Goal: Task Accomplishment & Management: Complete application form

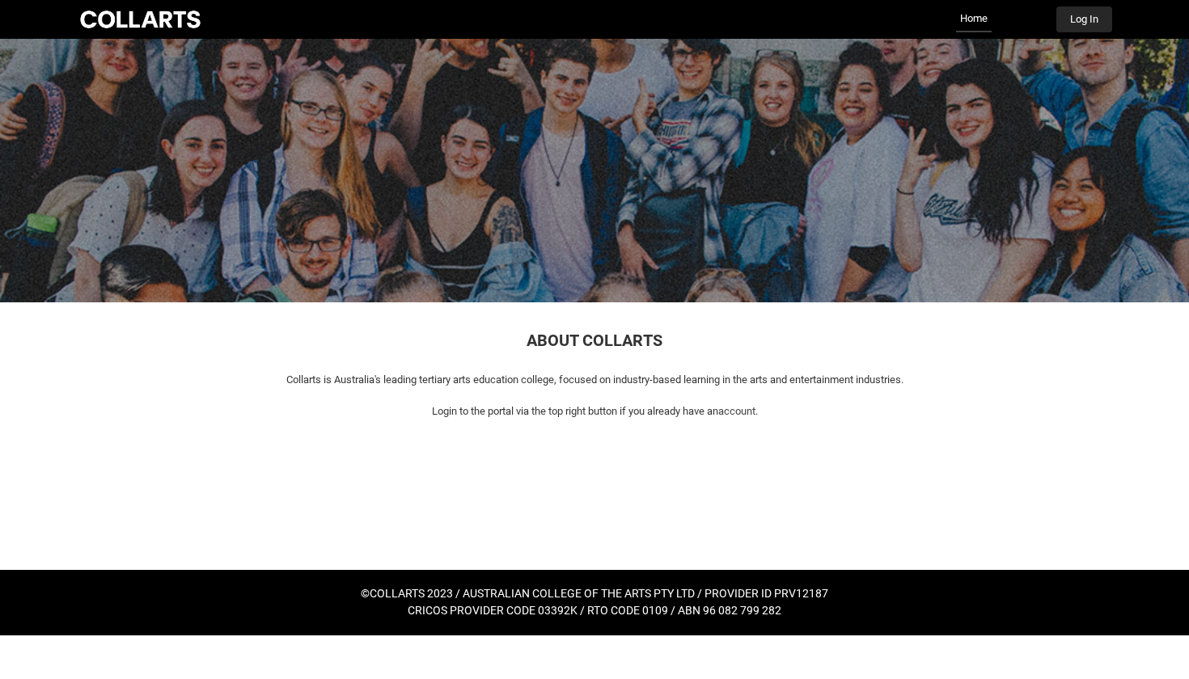
click at [1083, 22] on button "Log In" at bounding box center [1084, 19] width 56 height 26
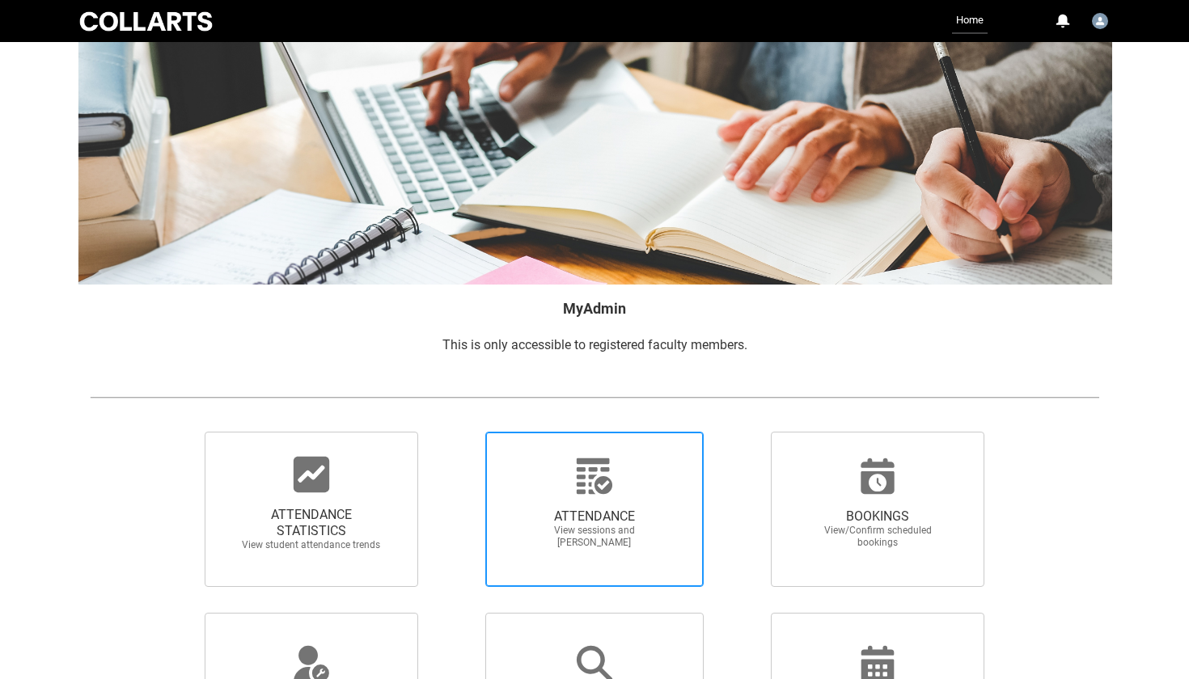
click at [575, 485] on icon at bounding box center [594, 476] width 39 height 39
click at [458, 432] on input "ATTENDANCE View sessions and mark attendance" at bounding box center [457, 431] width 1 height 1
radio input "true"
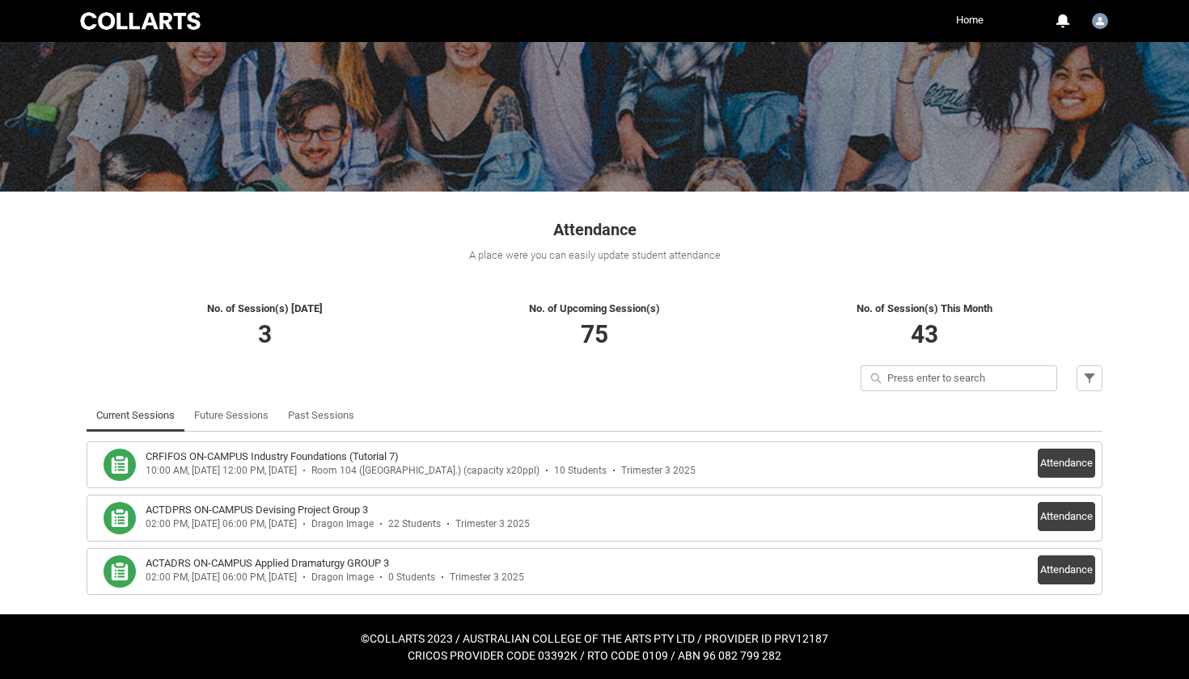
scroll to position [110, 0]
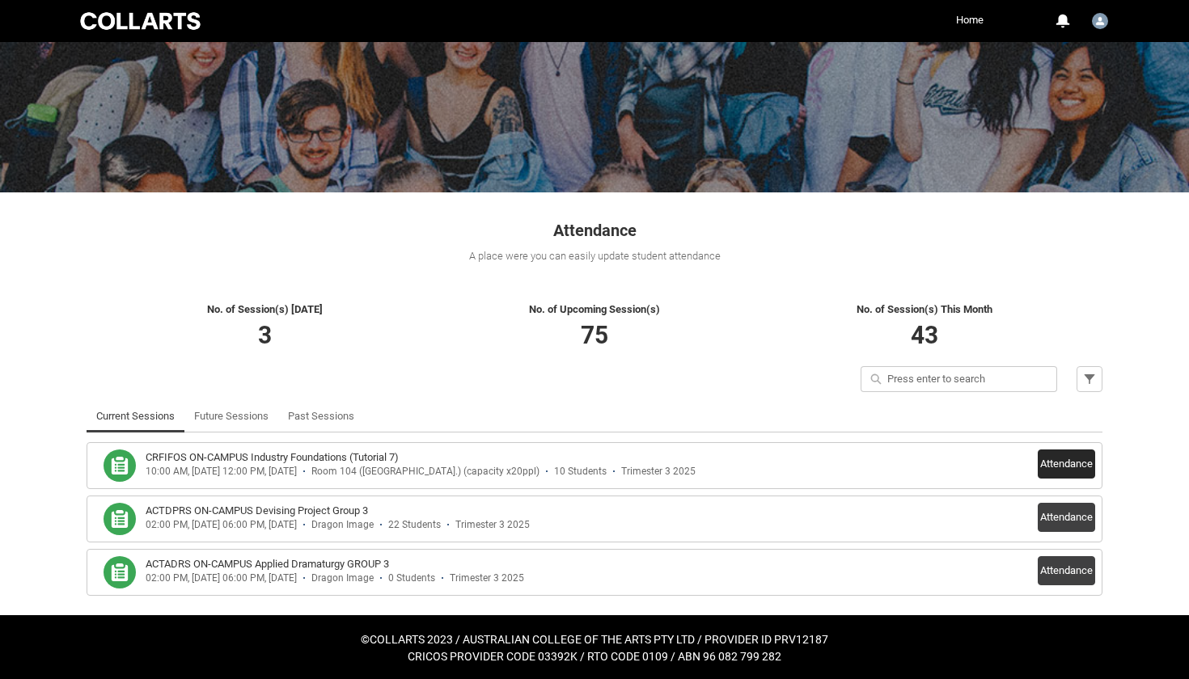
click at [1054, 465] on button "Attendance" at bounding box center [1065, 464] width 57 height 29
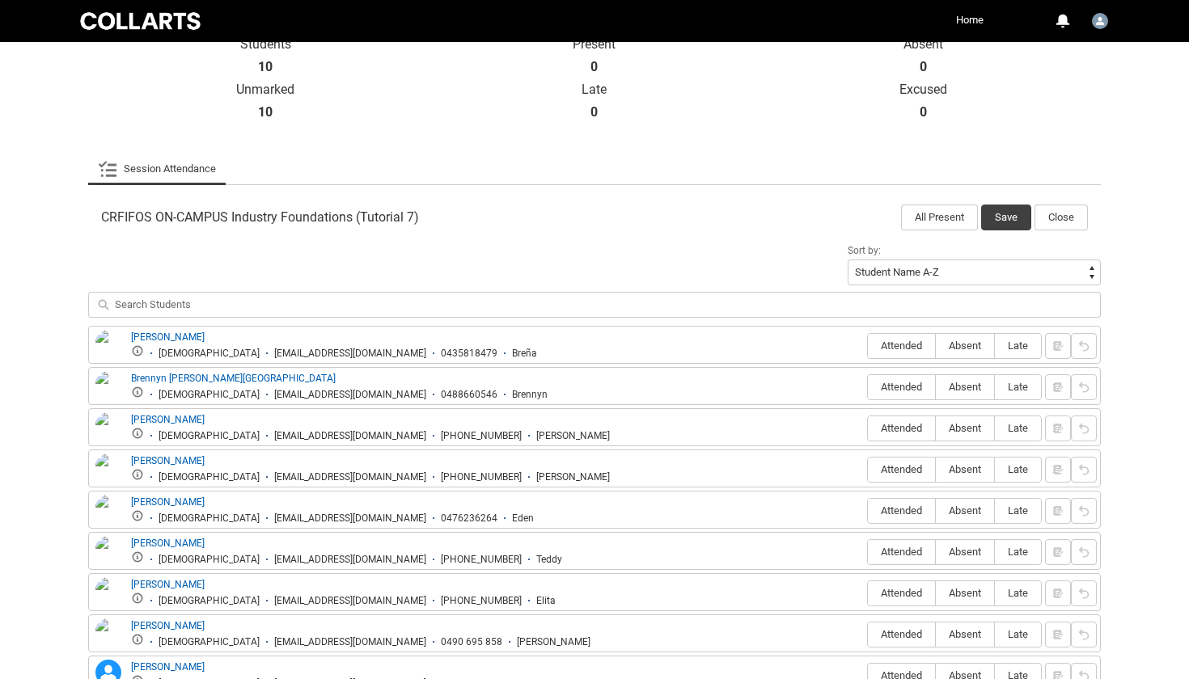
scroll to position [514, 0]
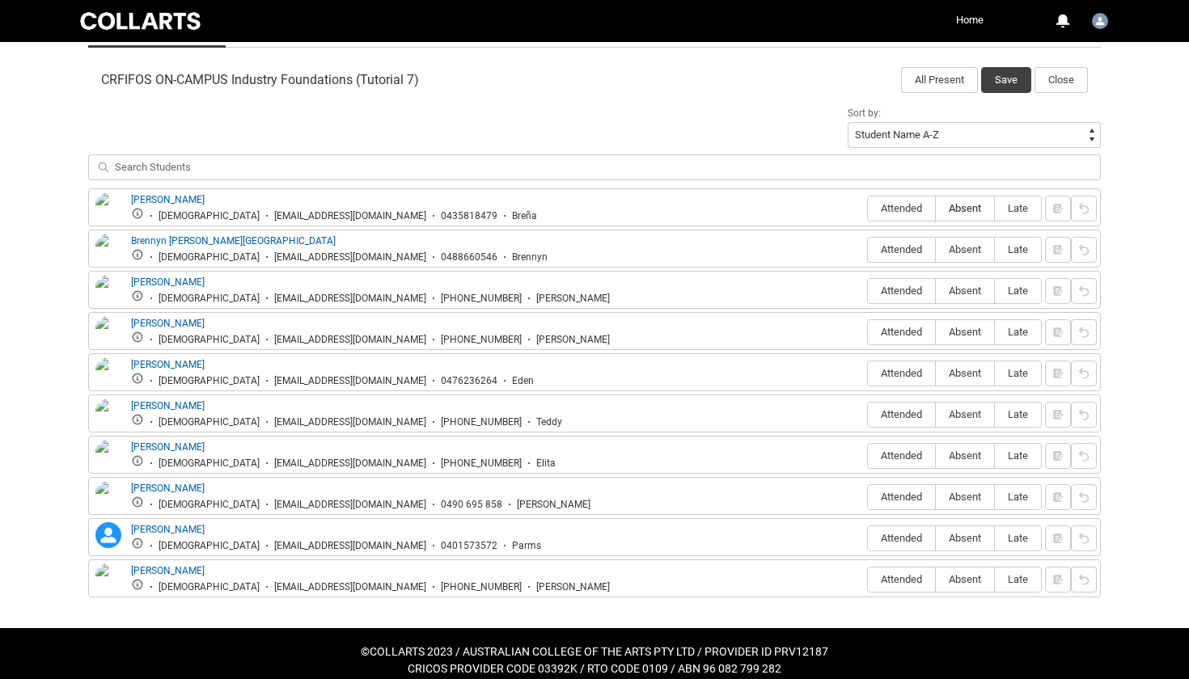
click at [968, 206] on span "Absent" at bounding box center [964, 208] width 58 height 12
click at [935, 208] on input "Absent" at bounding box center [935, 208] width 1 height 1
type lightning-radio-group "Absent"
radio input "true"
click at [883, 251] on span "Attended" at bounding box center [901, 249] width 67 height 12
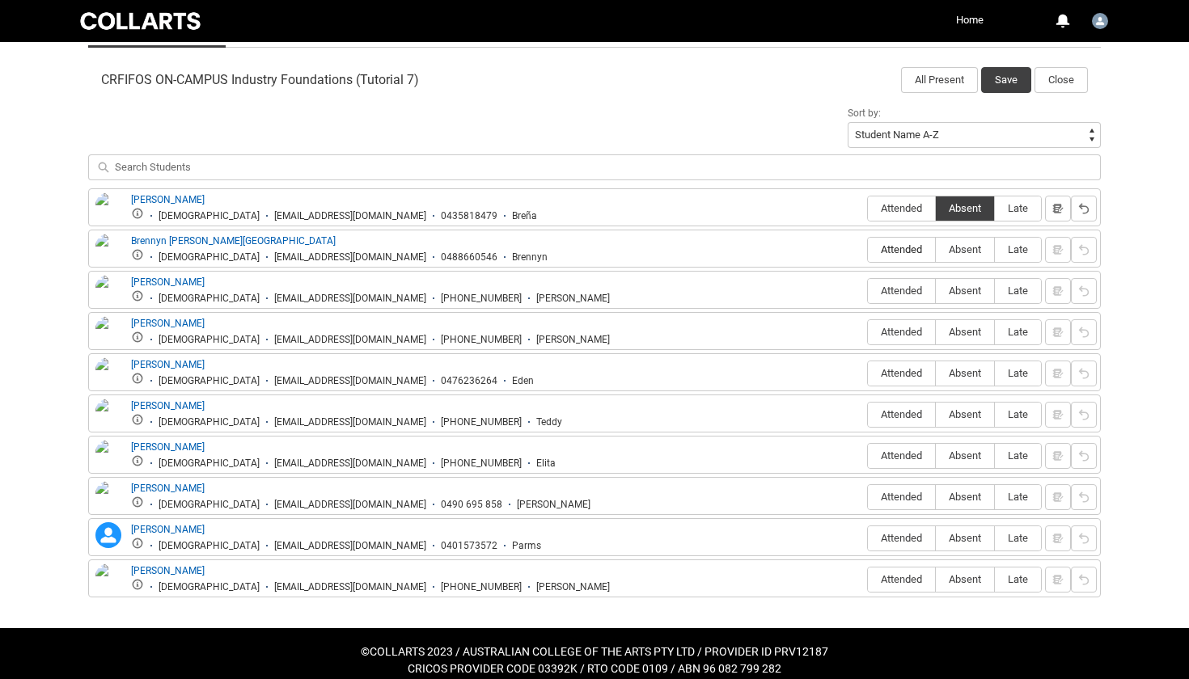
click at [868, 250] on input "Attended" at bounding box center [867, 249] width 1 height 1
type lightning-radio-group "Attended"
radio input "true"
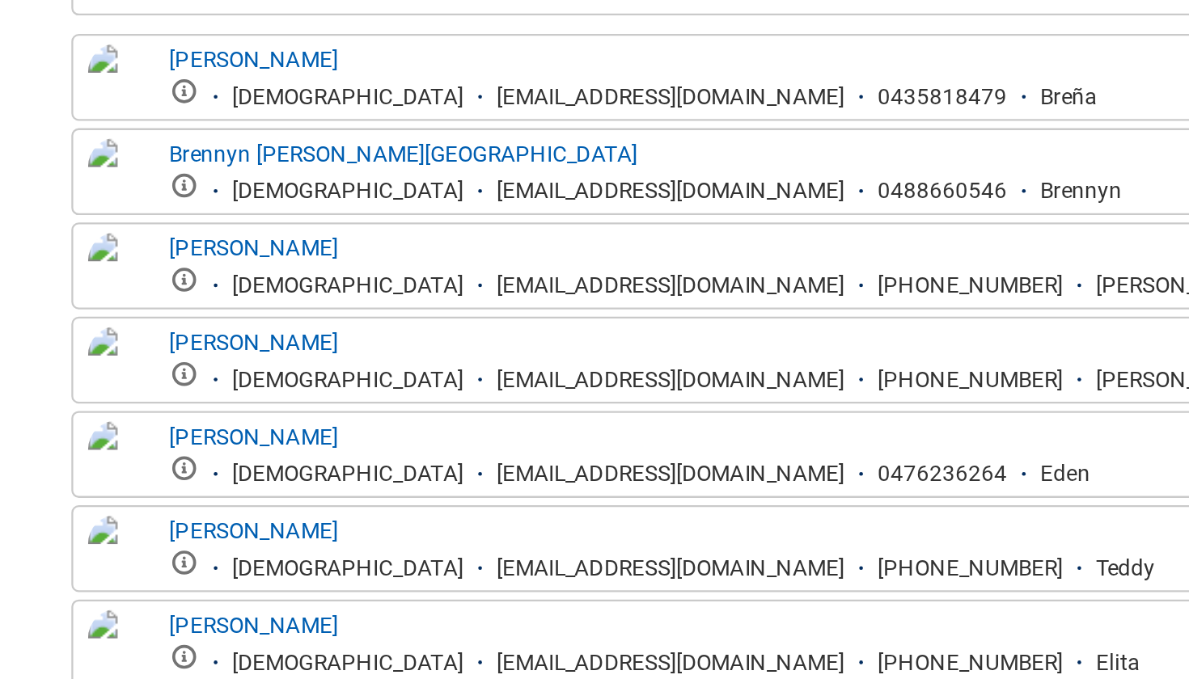
scroll to position [517, 0]
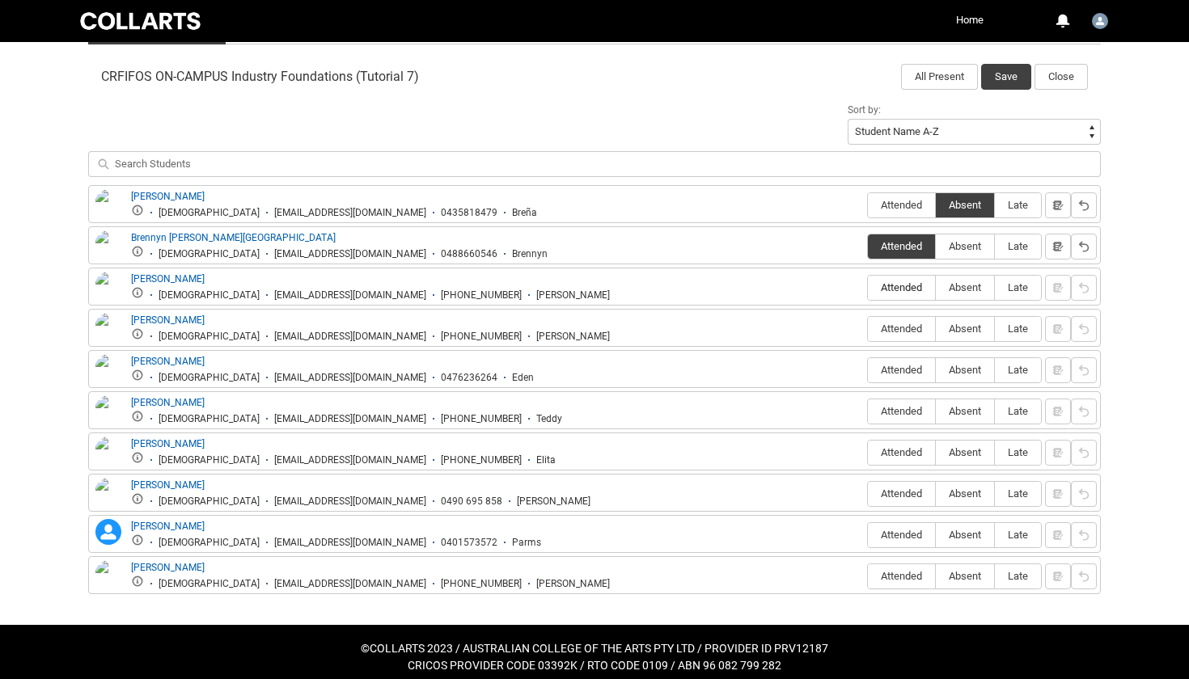
click at [911, 285] on span "Attended" at bounding box center [901, 287] width 67 height 12
click at [868, 287] on input "Attended" at bounding box center [867, 287] width 1 height 1
type lightning-radio-group "Attended"
radio input "true"
click at [959, 324] on span "Absent" at bounding box center [964, 329] width 58 height 12
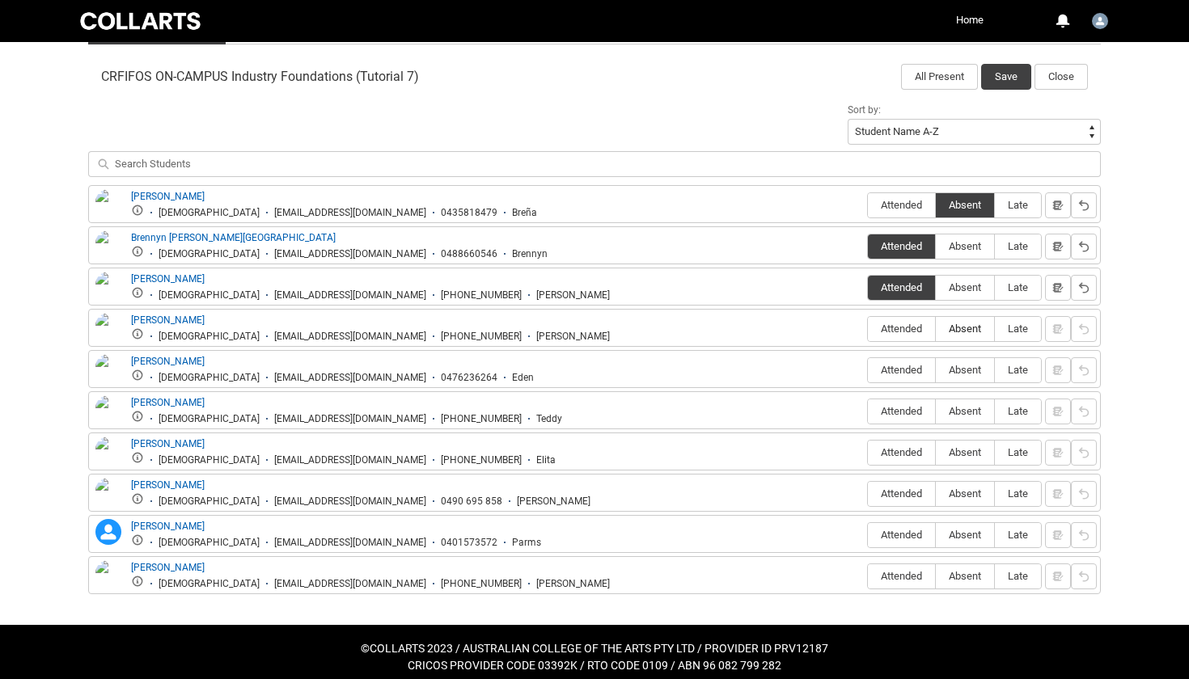
click at [935, 328] on input "Absent" at bounding box center [935, 328] width 1 height 1
type lightning-radio-group "Absent"
radio input "true"
click at [878, 370] on span "Attended" at bounding box center [901, 370] width 67 height 12
click at [868, 370] on input "Attended" at bounding box center [867, 370] width 1 height 1
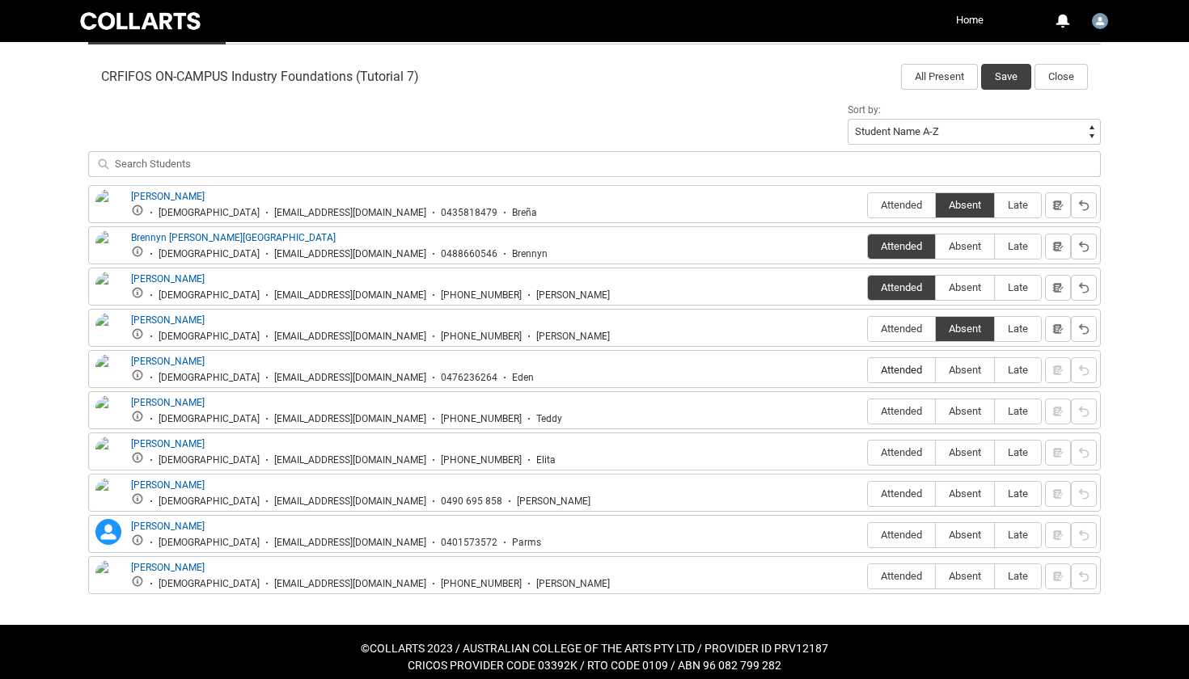
type lightning-radio-group "Attended"
radio input "true"
click at [889, 408] on span "Attended" at bounding box center [901, 411] width 67 height 12
click at [868, 411] on input "Attended" at bounding box center [867, 411] width 1 height 1
type lightning-radio-group "Attended"
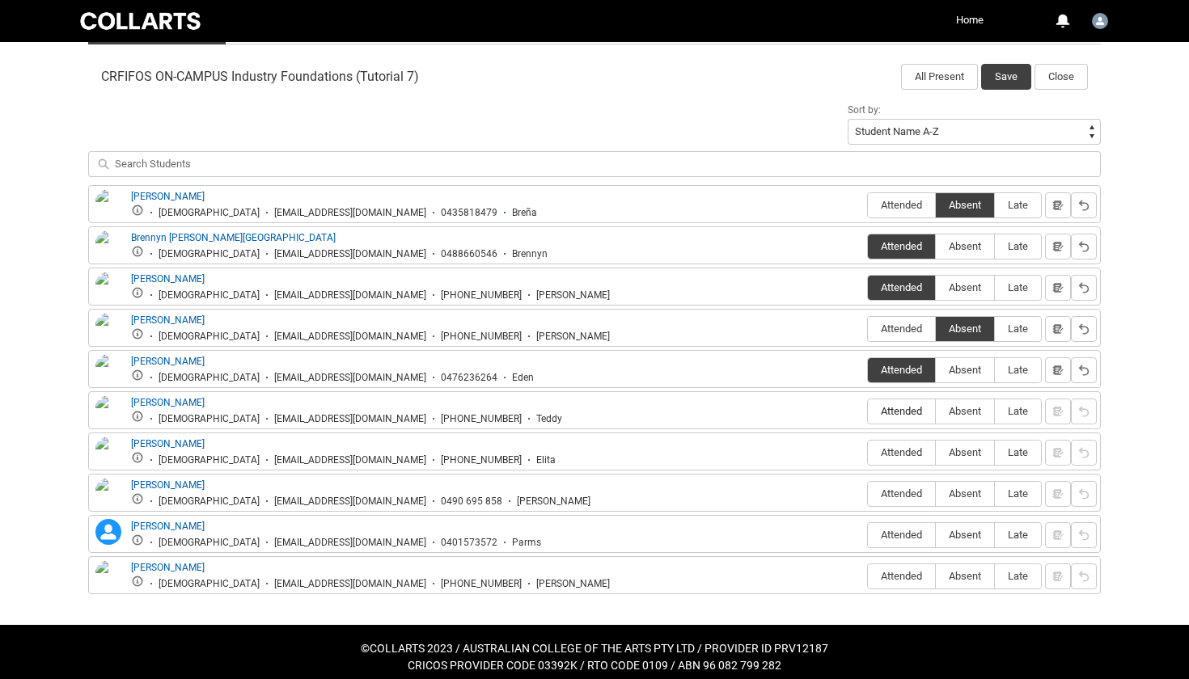
radio input "true"
click at [890, 452] on span "Attended" at bounding box center [901, 452] width 67 height 12
click at [868, 452] on input "Attended" at bounding box center [867, 452] width 1 height 1
type lightning-radio-group "Attended"
radio input "true"
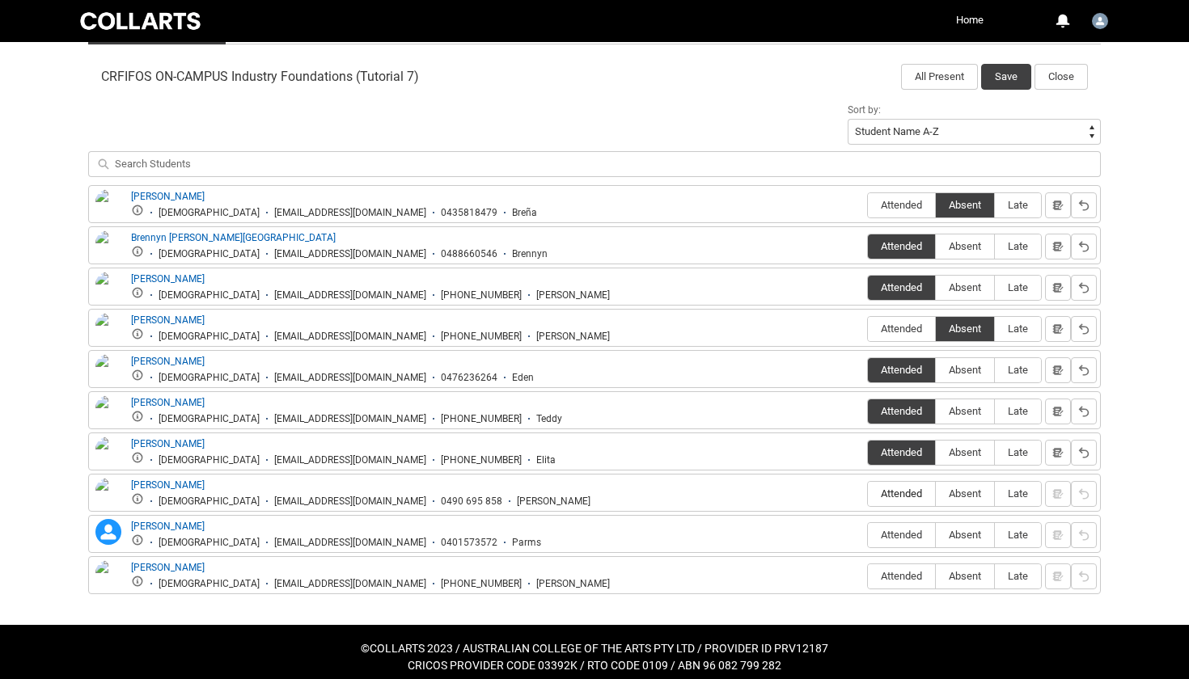
click at [899, 489] on span "Attended" at bounding box center [901, 494] width 67 height 12
click at [868, 493] on input "Attended" at bounding box center [867, 493] width 1 height 1
type lightning-radio-group "Attended"
radio input "true"
click at [893, 535] on span "Attended" at bounding box center [901, 535] width 67 height 12
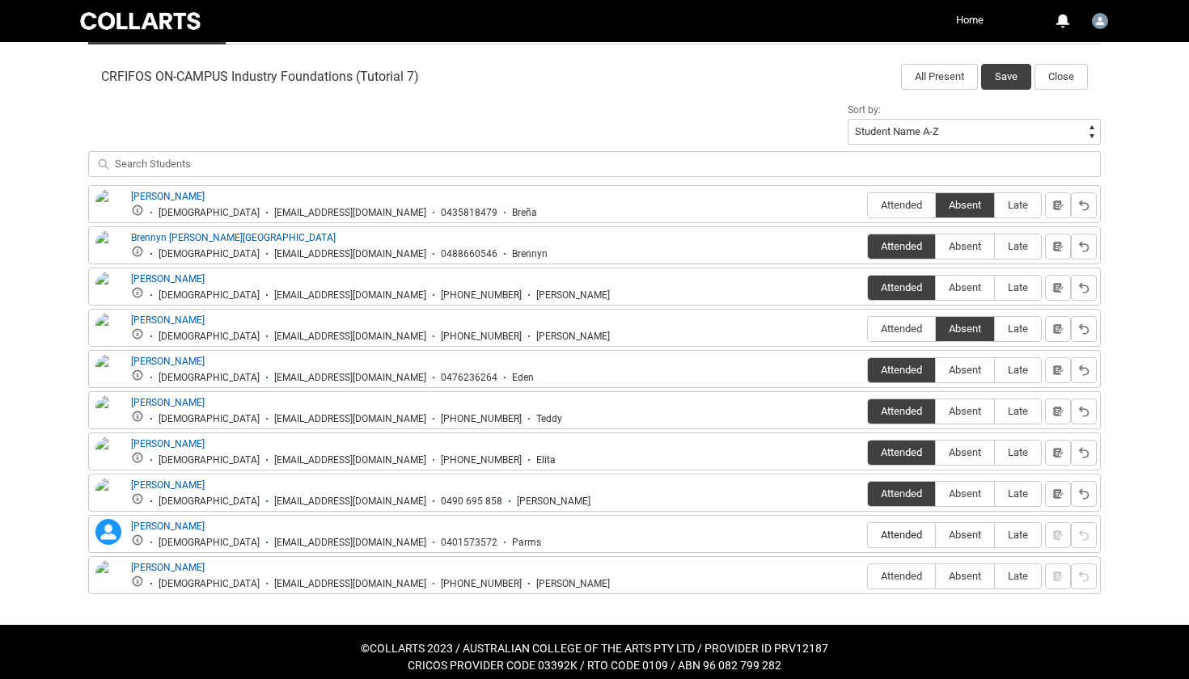
click at [868, 535] on input "Attended" at bounding box center [867, 534] width 1 height 1
type lightning-radio-group "Attended"
radio input "true"
click at [888, 577] on span "Attended" at bounding box center [901, 576] width 67 height 12
click at [868, 577] on input "Attended" at bounding box center [867, 576] width 1 height 1
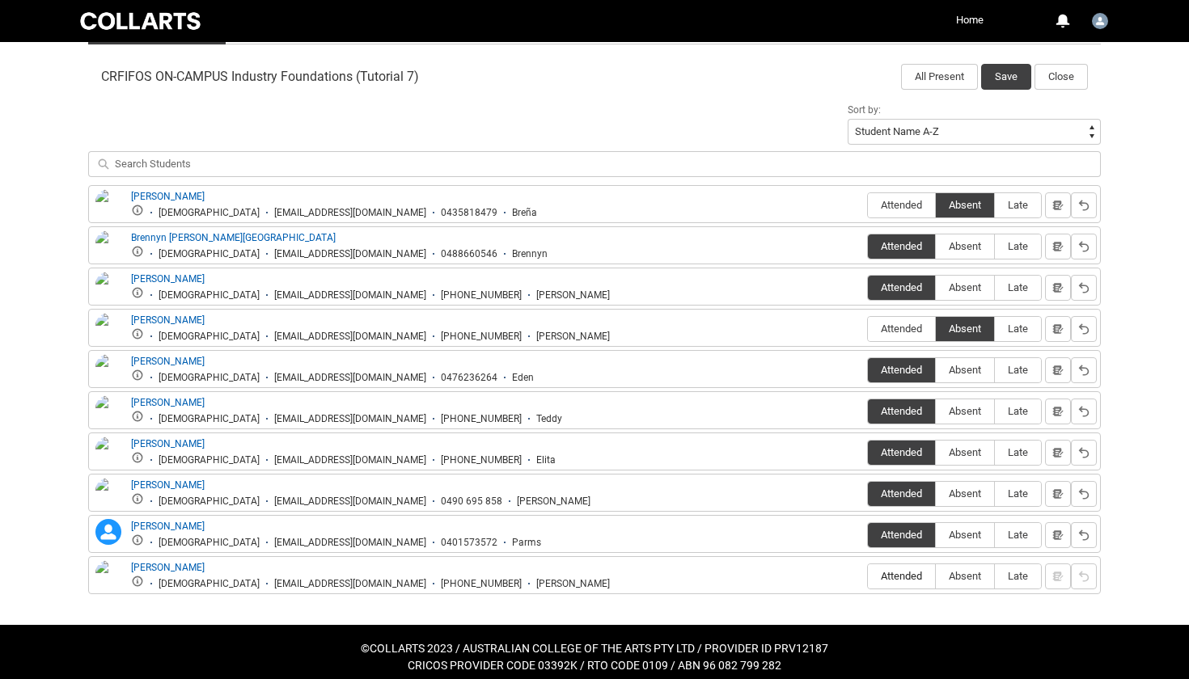
type lightning-radio-group "Attended"
radio input "true"
click at [1001, 75] on button "Save" at bounding box center [1006, 77] width 50 height 26
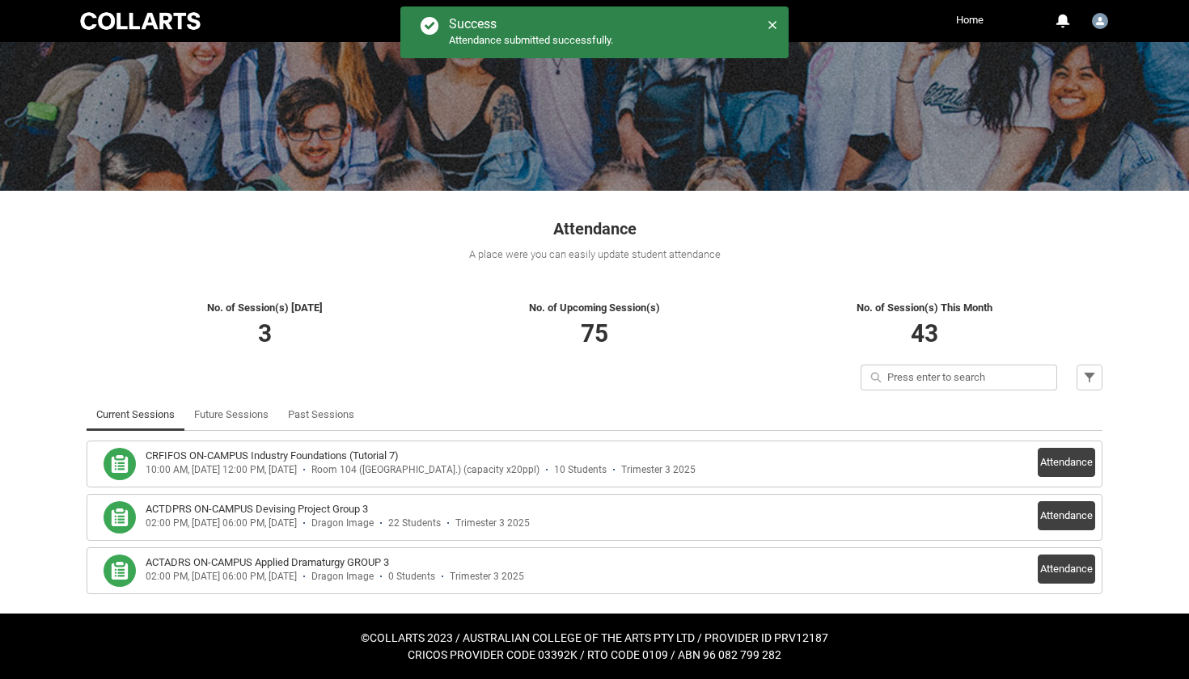
scroll to position [110, 0]
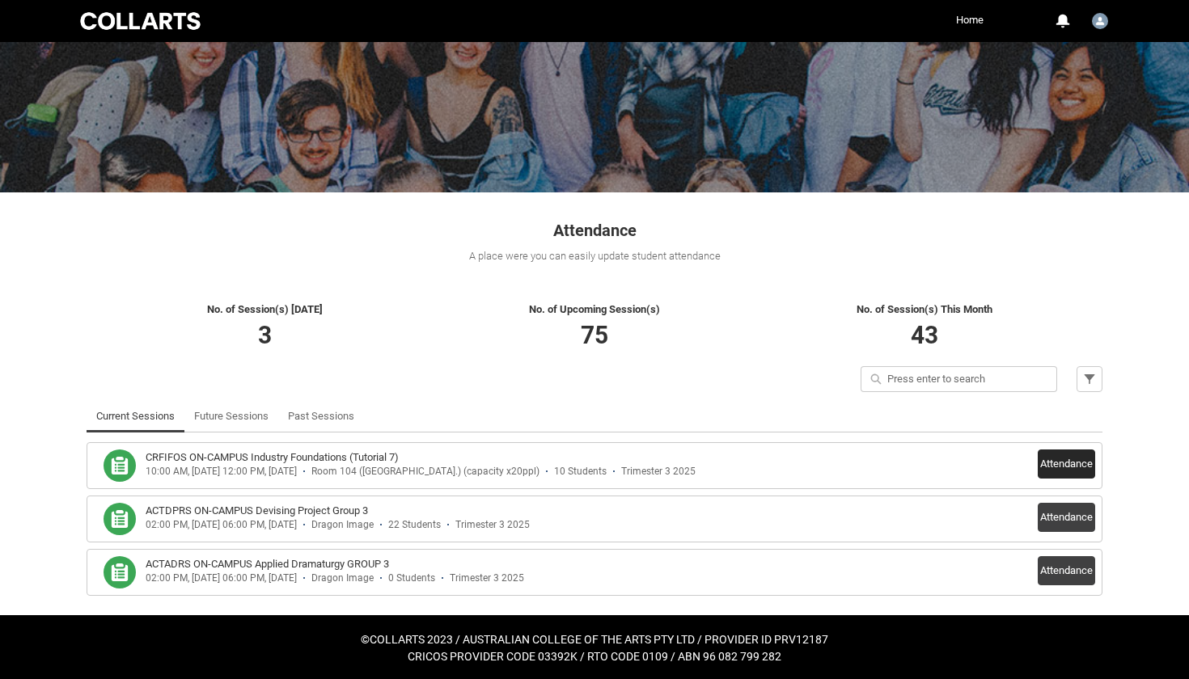
click at [1075, 451] on button "Attendance" at bounding box center [1065, 464] width 57 height 29
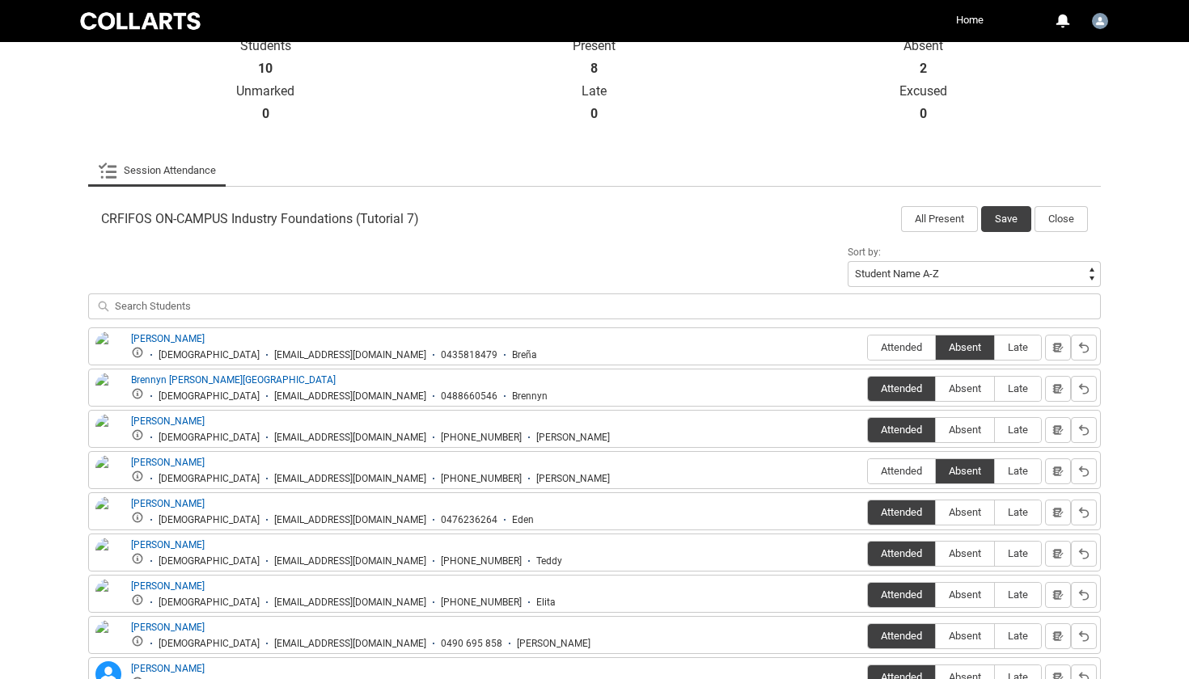
scroll to position [377, 0]
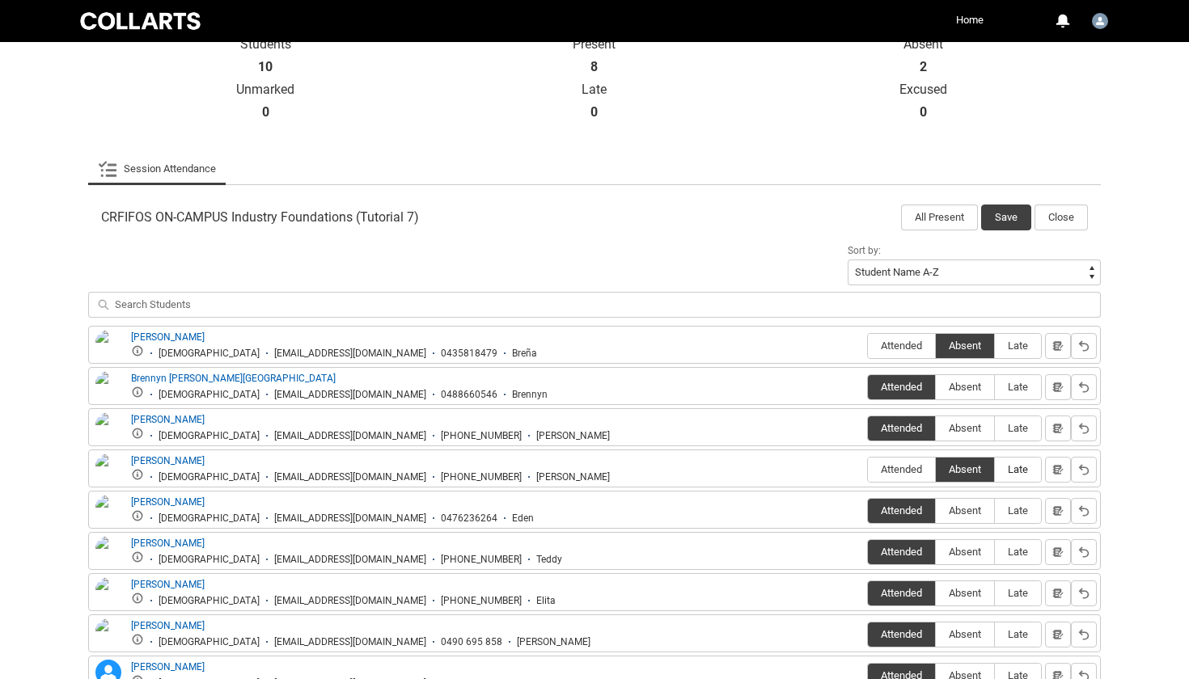
click at [1017, 474] on span "Late" at bounding box center [1018, 469] width 46 height 12
click at [995, 470] on input "Late" at bounding box center [994, 469] width 1 height 1
type lightning-radio-group "Late"
radio input "true"
click at [1022, 345] on span "Late" at bounding box center [1018, 346] width 46 height 12
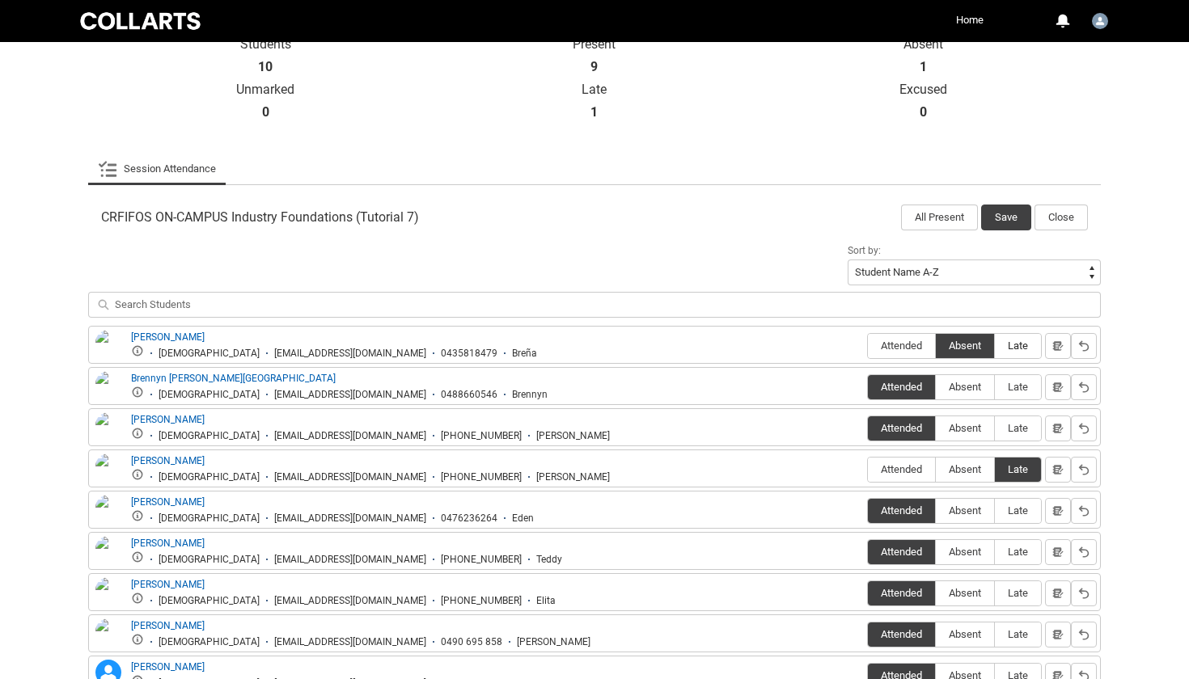
click at [995, 345] on input "Late" at bounding box center [994, 345] width 1 height 1
type lightning-radio-group "Late"
radio input "true"
click at [1008, 210] on button "Save" at bounding box center [1006, 218] width 50 height 26
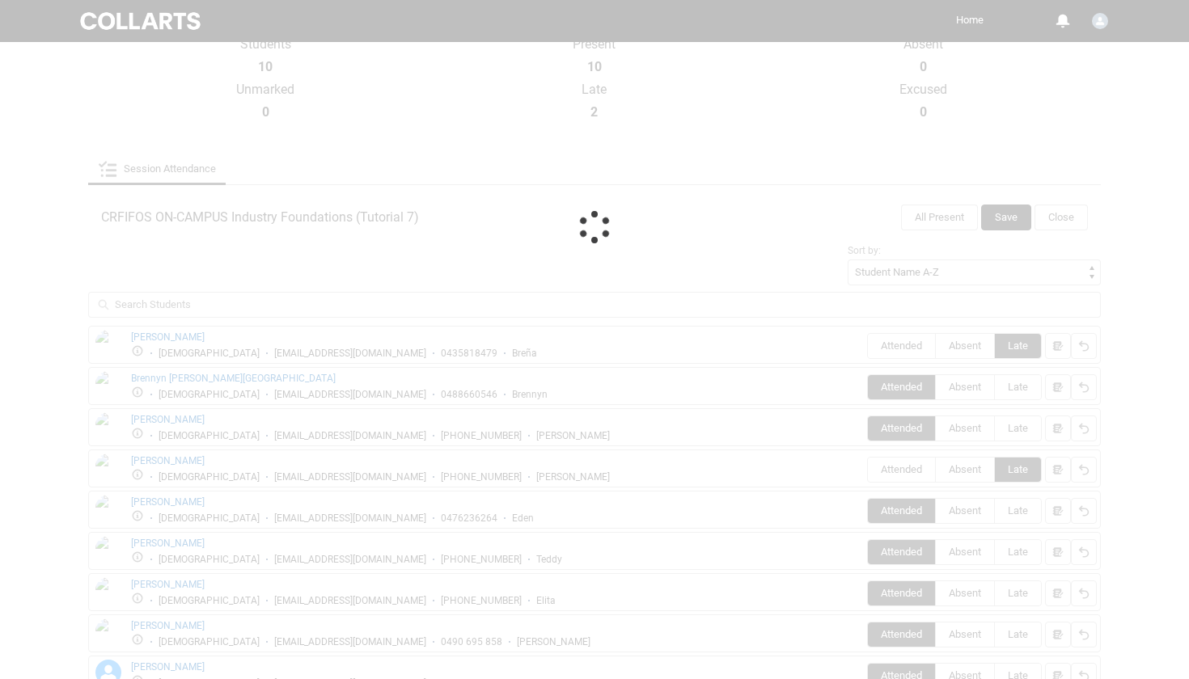
scroll to position [110, 0]
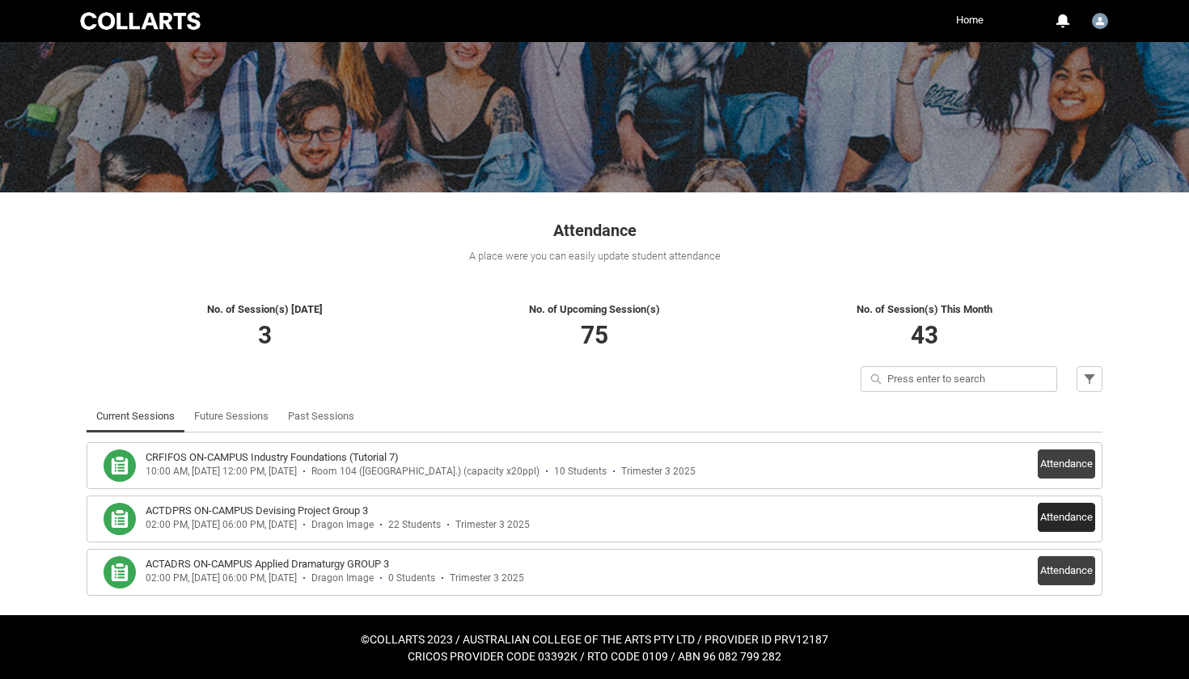
click at [1043, 518] on button "Attendance" at bounding box center [1065, 517] width 57 height 29
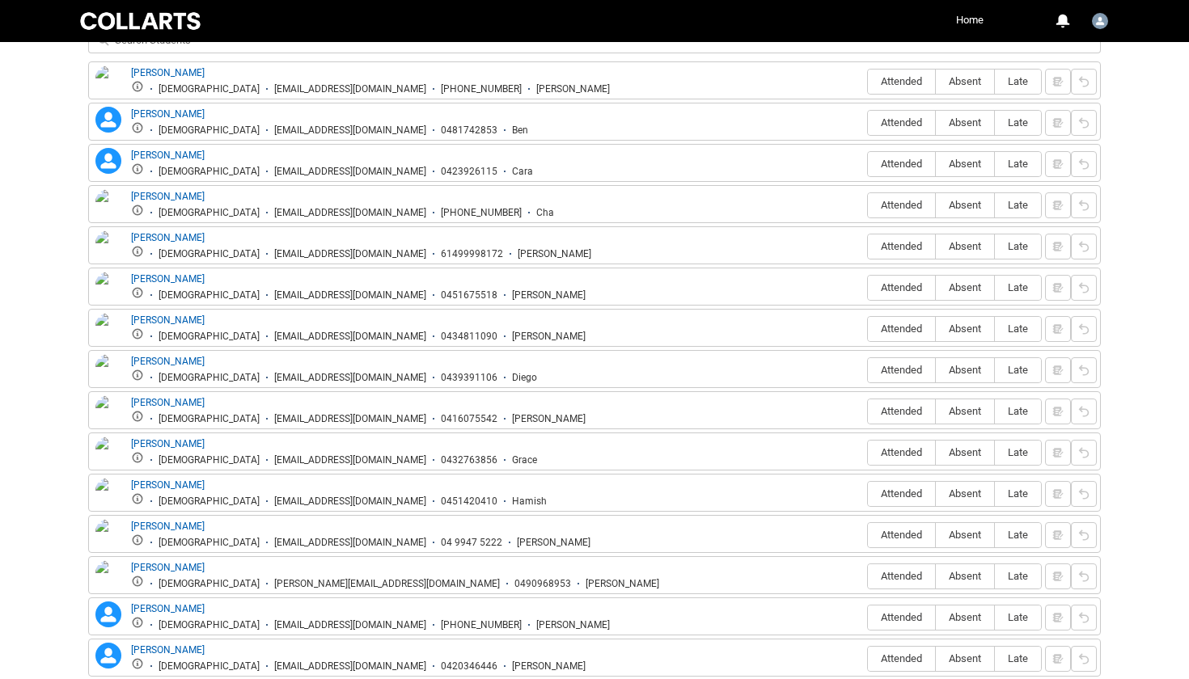
scroll to position [645, 0]
